Goal: Task Accomplishment & Management: Manage account settings

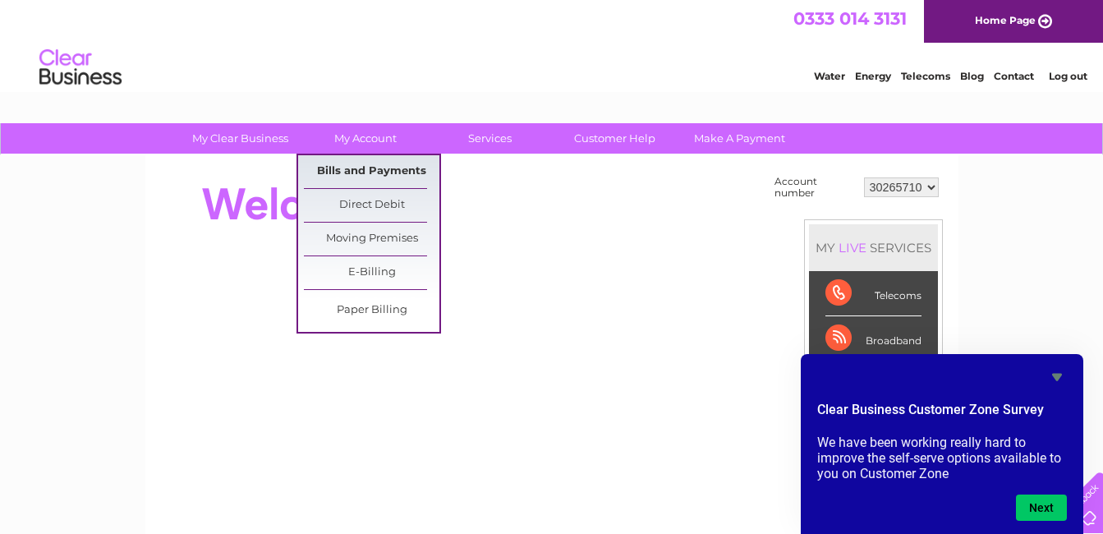
click at [374, 171] on link "Bills and Payments" at bounding box center [371, 171] width 135 height 33
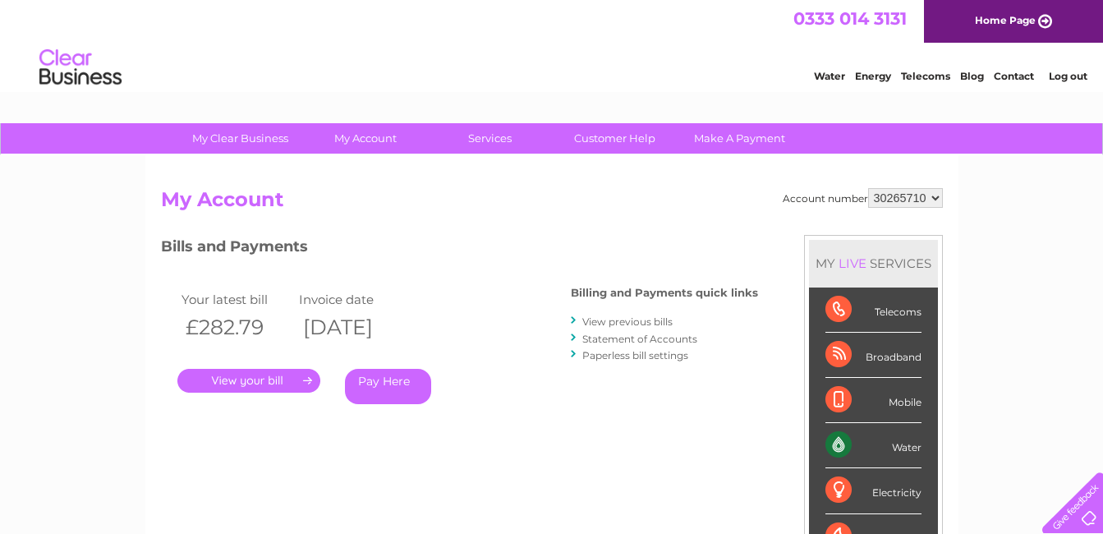
click at [273, 382] on link "." at bounding box center [248, 381] width 143 height 24
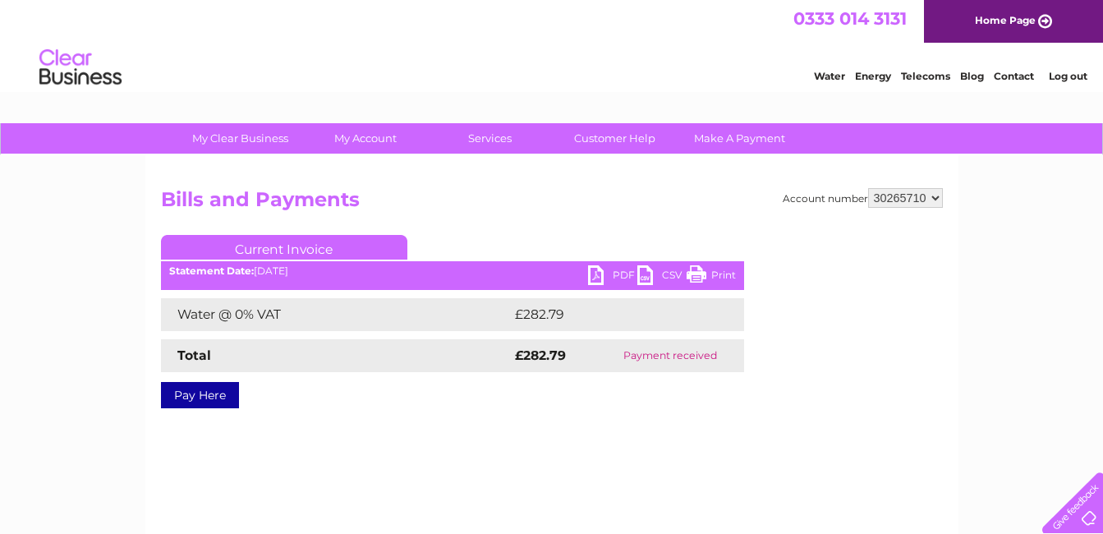
click at [586, 277] on div "Statement Date: [DATE]" at bounding box center [452, 270] width 583 height 11
click at [598, 275] on link "PDF" at bounding box center [612, 277] width 49 height 24
